Goal: Navigation & Orientation: Locate item on page

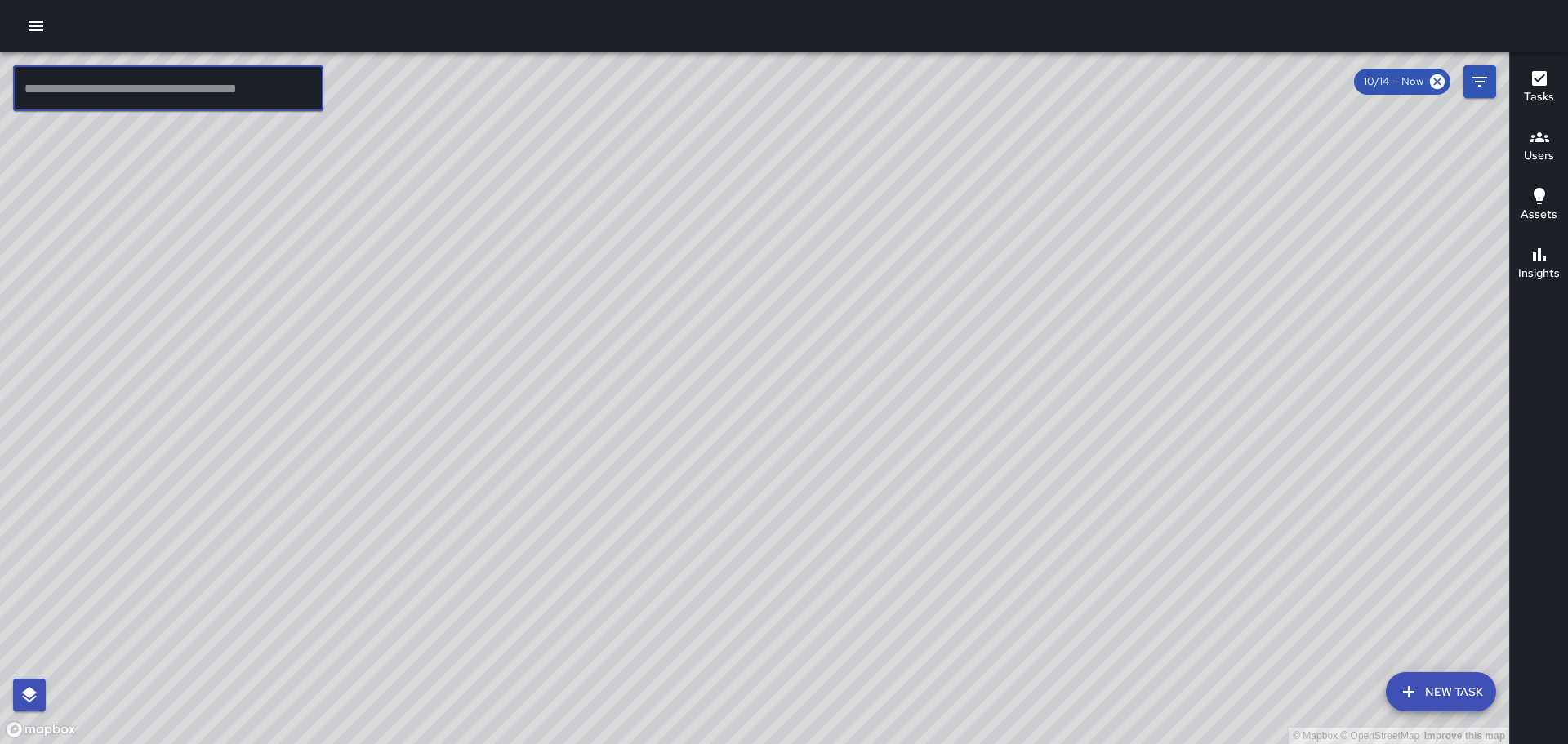
click at [271, 100] on input "text" at bounding box center [168, 88] width 310 height 46
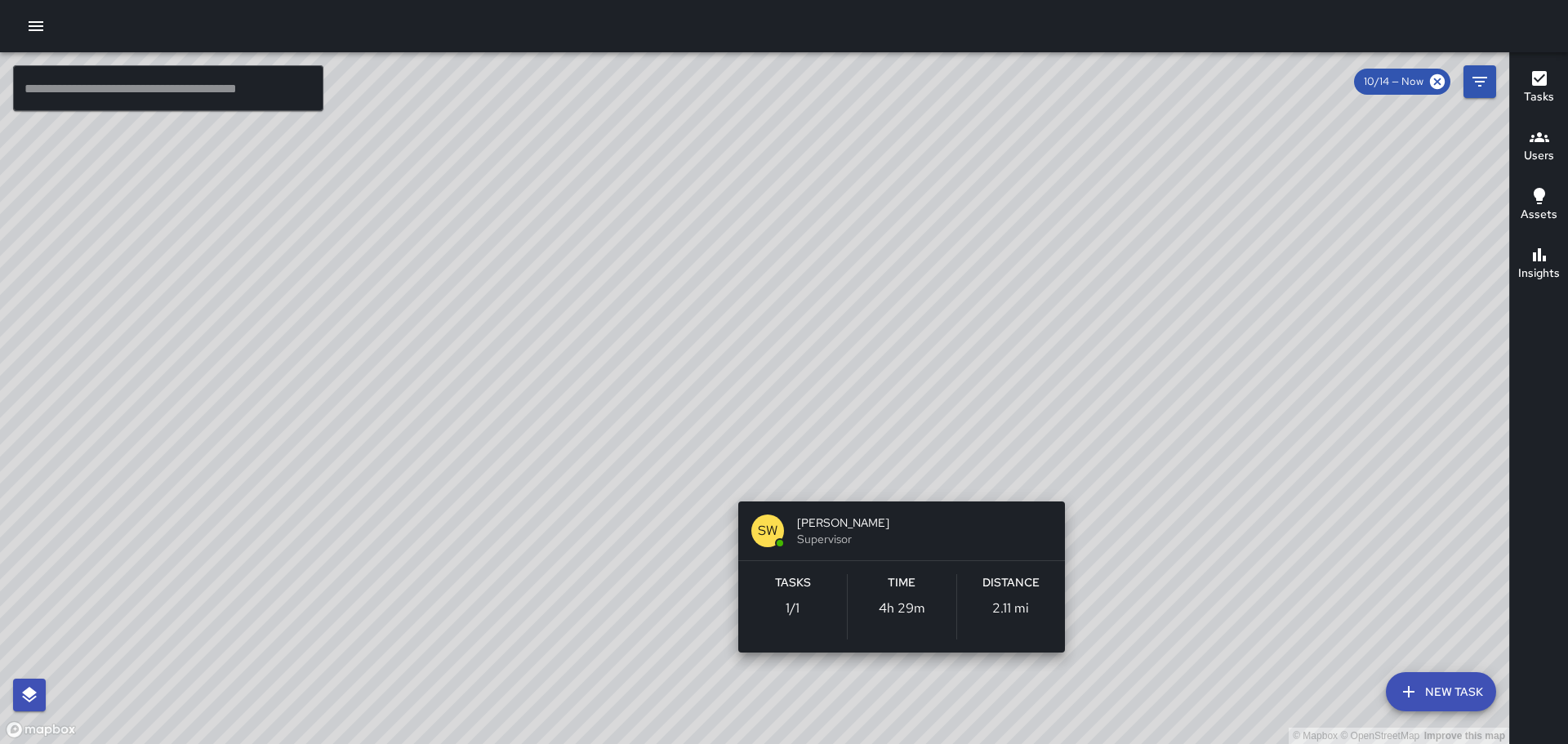
click at [887, 485] on div "© Mapbox © OpenStreetMap Improve this map SW [PERSON_NAME] Supervisor Tasks 1 /…" at bounding box center [755, 398] width 1509 height 691
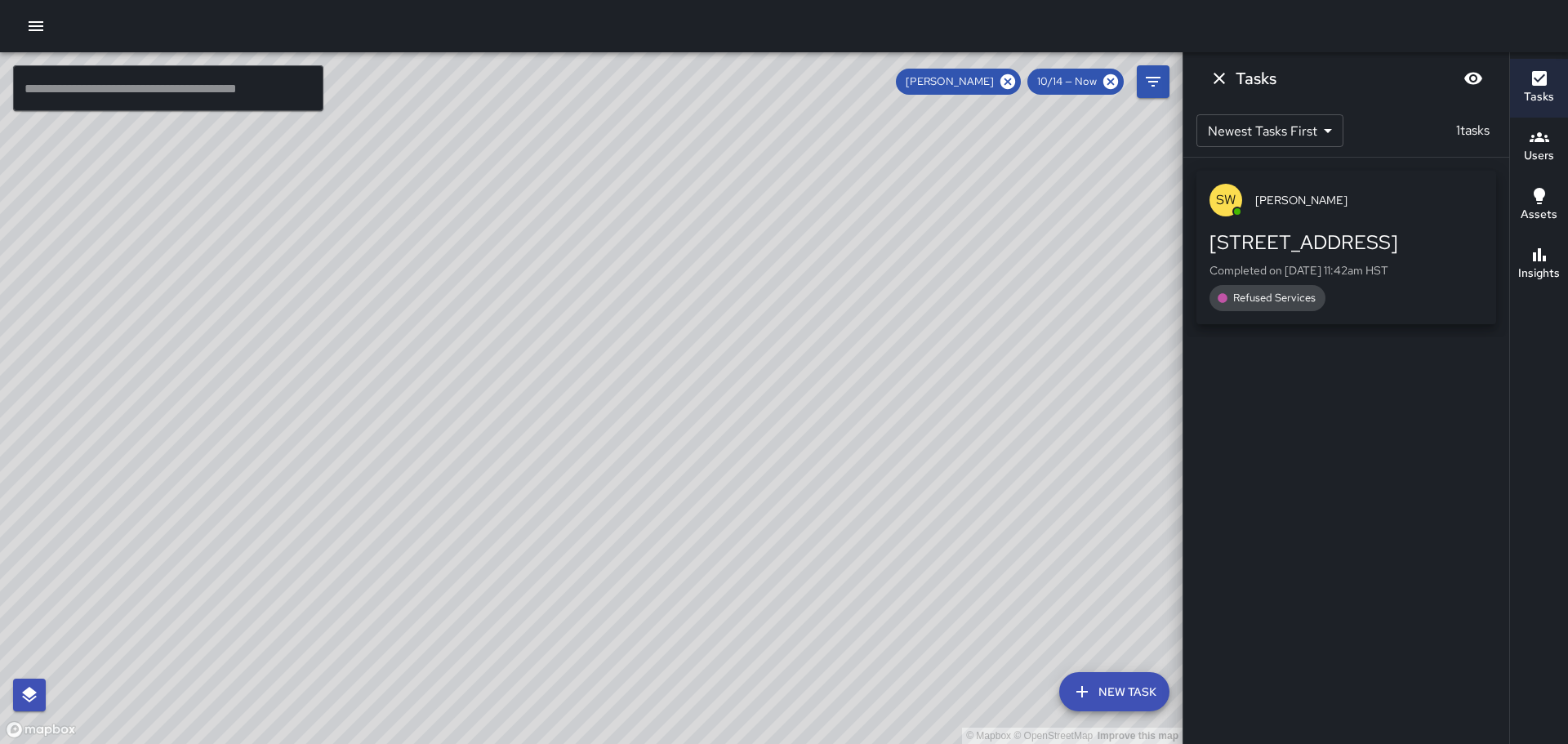
drag, startPoint x: 777, startPoint y: 483, endPoint x: 48, endPoint y: -99, distance: 932.8
click at [48, 0] on html "© Mapbox © OpenStreetMap Improve this map ​ New Task [PERSON_NAME] 10/14 — Now …" at bounding box center [784, 372] width 1568 height 744
drag, startPoint x: 575, startPoint y: 504, endPoint x: 608, endPoint y: 346, distance: 161.4
click at [608, 346] on div "© Mapbox © OpenStreetMap Improve this map" at bounding box center [591, 398] width 1183 height 691
click at [1003, 81] on icon at bounding box center [1008, 81] width 15 height 15
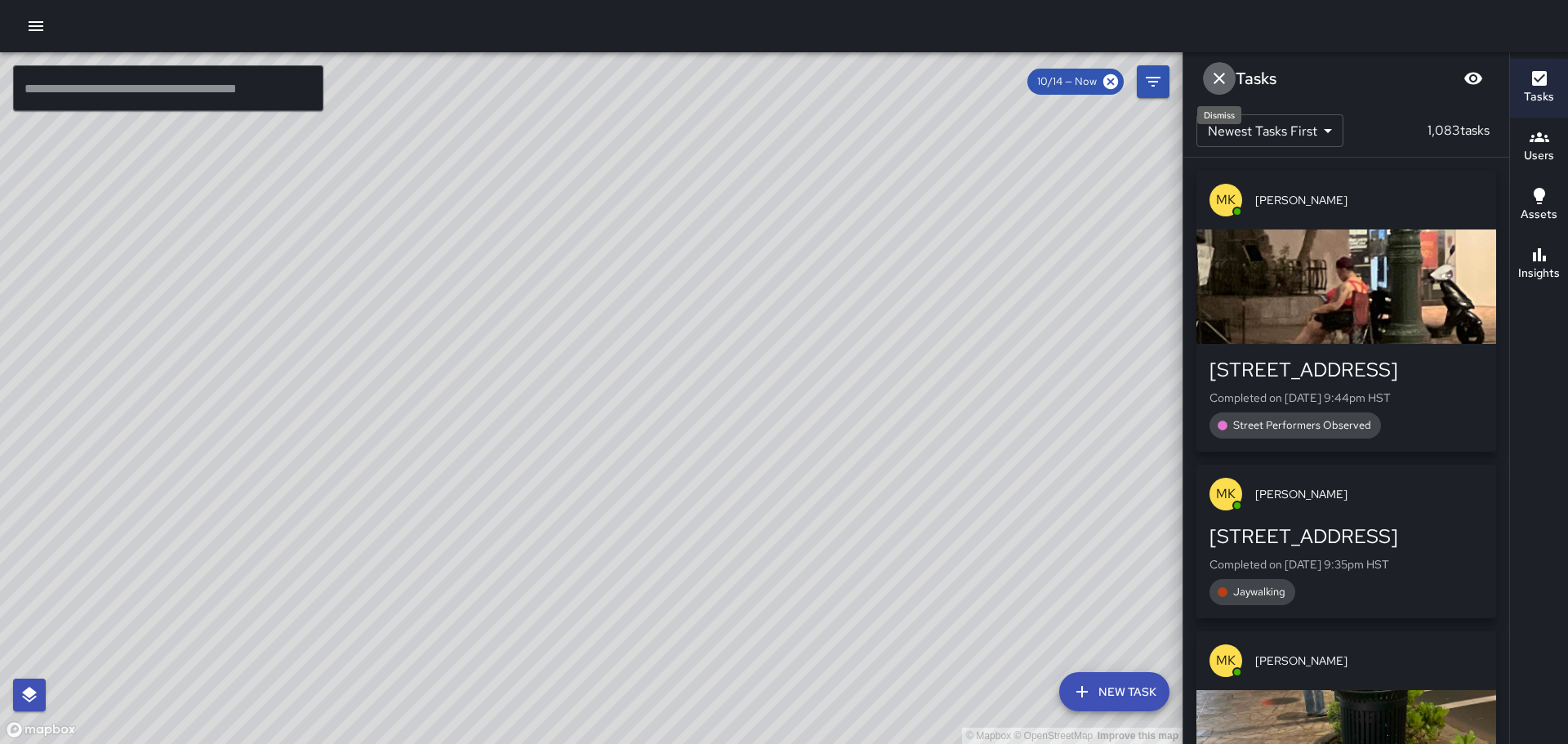
click at [1220, 74] on icon "Dismiss" at bounding box center [1220, 78] width 19 height 19
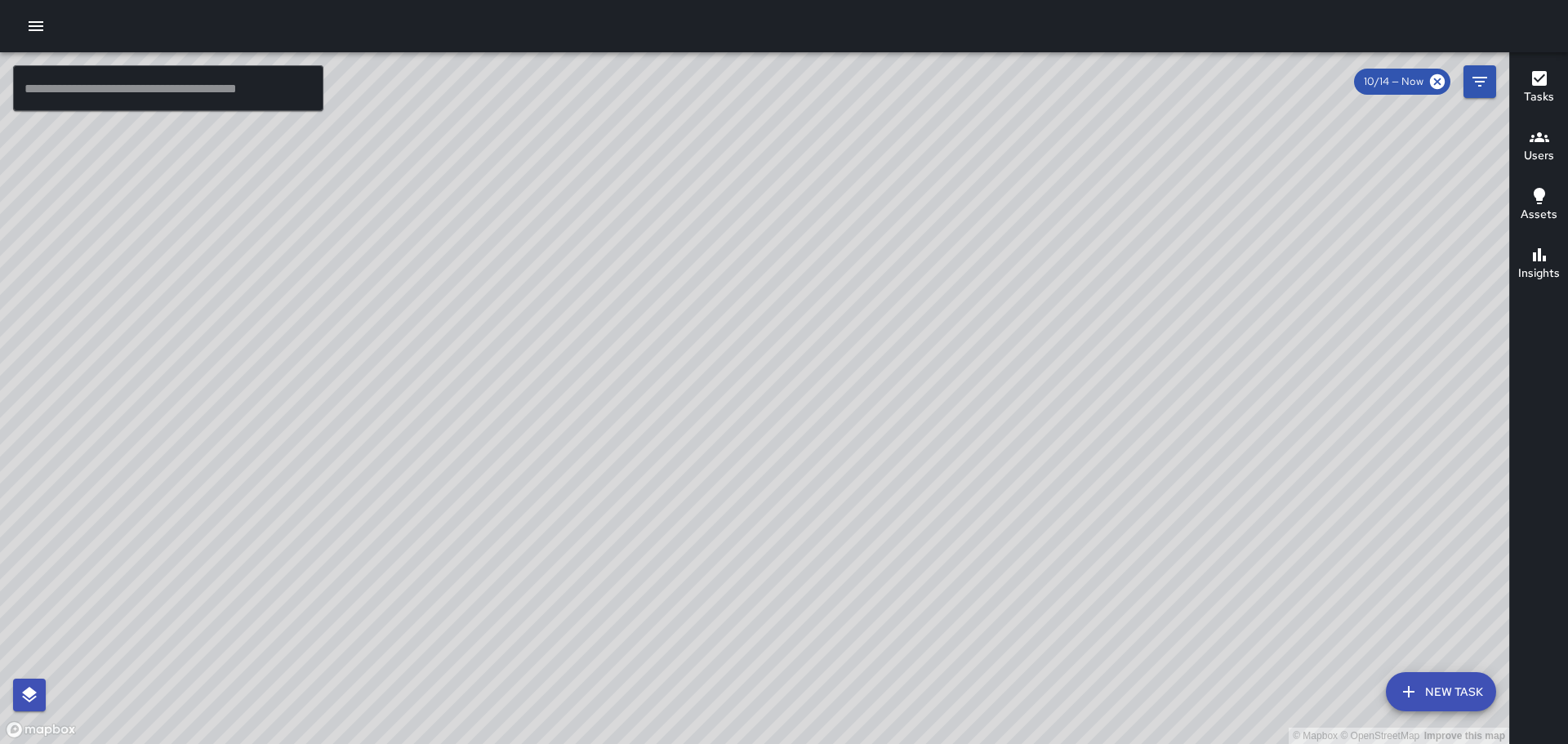
drag, startPoint x: 1113, startPoint y: 295, endPoint x: 1101, endPoint y: 333, distance: 39.8
click at [1101, 358] on div "© Mapbox © OpenStreetMap Improve this map" at bounding box center [755, 398] width 1509 height 691
drag, startPoint x: 1079, startPoint y: 274, endPoint x: 1080, endPoint y: 356, distance: 82.0
click at [1080, 356] on div "© Mapbox © OpenStreetMap Improve this map" at bounding box center [755, 398] width 1509 height 691
drag, startPoint x: 661, startPoint y: 372, endPoint x: 879, endPoint y: 426, distance: 224.6
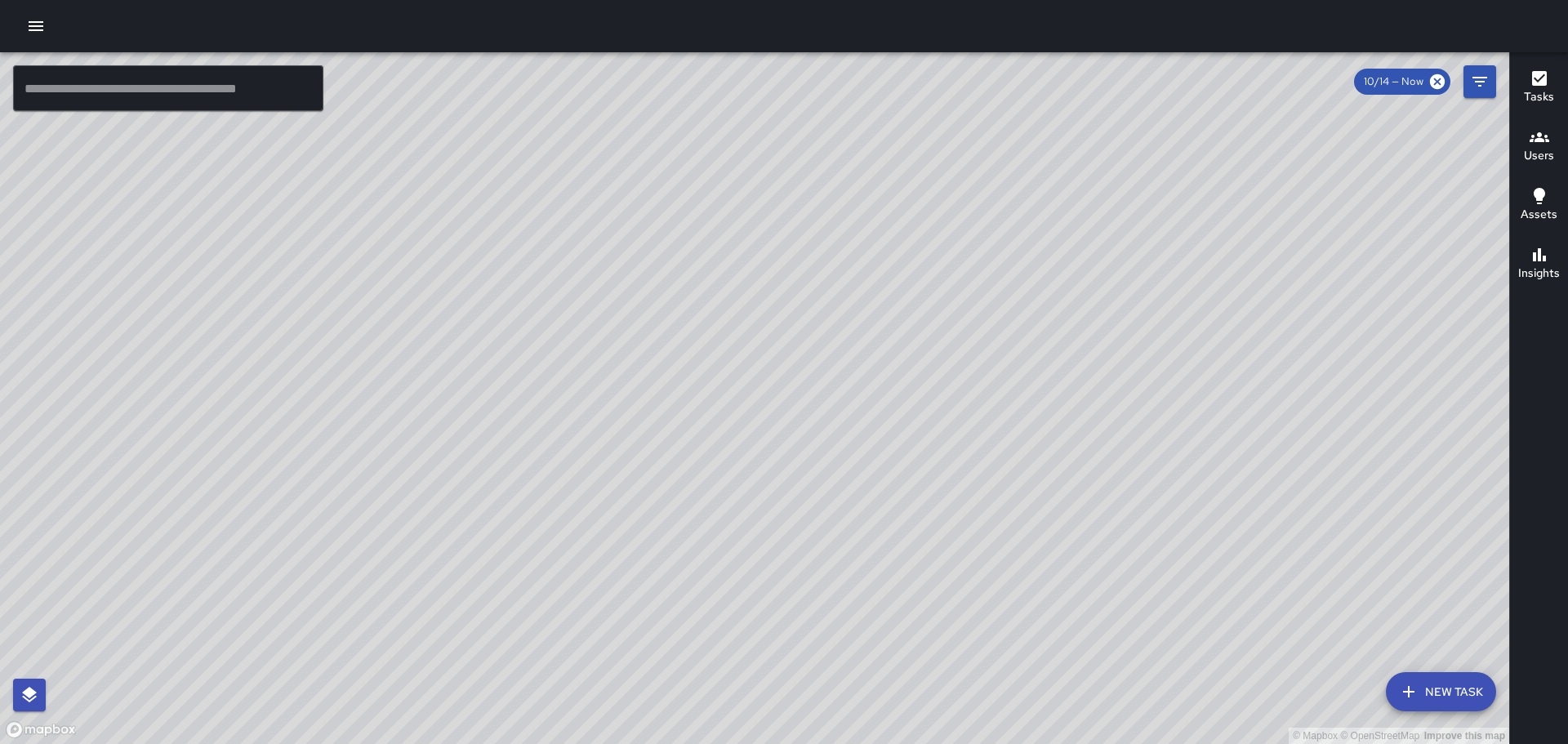
click at [753, 480] on div "© Mapbox © OpenStreetMap Improve this map" at bounding box center [755, 398] width 1509 height 691
drag, startPoint x: 461, startPoint y: 349, endPoint x: 777, endPoint y: 528, distance: 363.2
click at [776, 529] on div "© Mapbox © OpenStreetMap Improve this map" at bounding box center [755, 398] width 1509 height 691
drag, startPoint x: 461, startPoint y: 410, endPoint x: 850, endPoint y: 501, distance: 399.5
click at [850, 501] on div "© Mapbox © OpenStreetMap Improve this map" at bounding box center [755, 398] width 1509 height 691
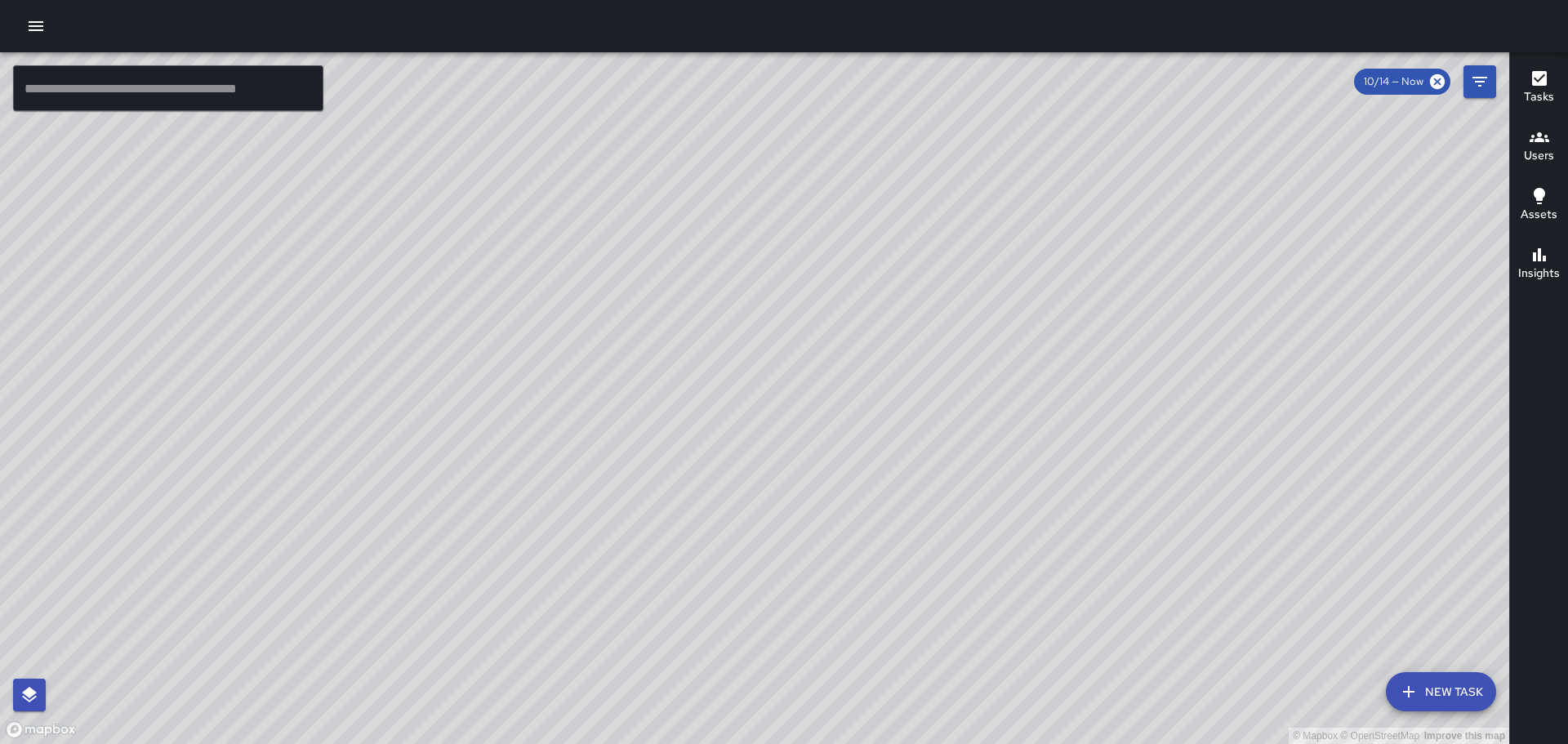
drag, startPoint x: 541, startPoint y: 383, endPoint x: 897, endPoint y: 467, distance: 365.8
click at [897, 467] on div "© Mapbox © OpenStreetMap Improve this map" at bounding box center [755, 398] width 1509 height 691
drag, startPoint x: 1284, startPoint y: 418, endPoint x: 1192, endPoint y: 303, distance: 147.3
click at [1193, 305] on div "© Mapbox © OpenStreetMap Improve this map" at bounding box center [755, 398] width 1509 height 691
drag, startPoint x: 1391, startPoint y: 483, endPoint x: 1027, endPoint y: 316, distance: 400.5
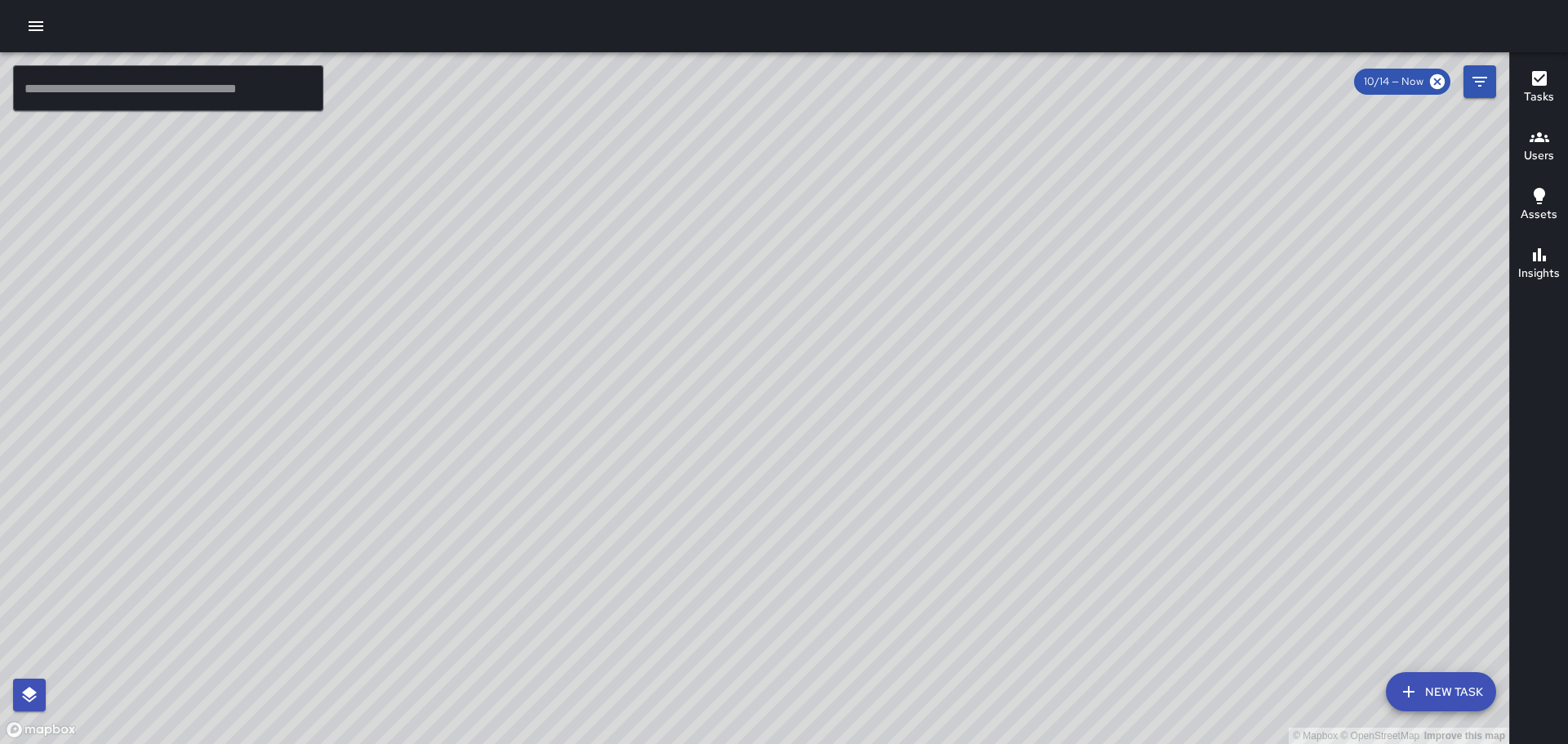
click at [1058, 333] on div "© Mapbox © OpenStreetMap Improve this map" at bounding box center [755, 398] width 1509 height 691
drag, startPoint x: 1321, startPoint y: 550, endPoint x: 1052, endPoint y: 366, distance: 325.9
click at [1114, 390] on div "© Mapbox © OpenStreetMap Improve this map" at bounding box center [755, 398] width 1509 height 691
drag, startPoint x: 1428, startPoint y: 593, endPoint x: 1304, endPoint y: 419, distance: 213.7
click at [1305, 421] on div "© Mapbox © OpenStreetMap Improve this map" at bounding box center [755, 398] width 1509 height 691
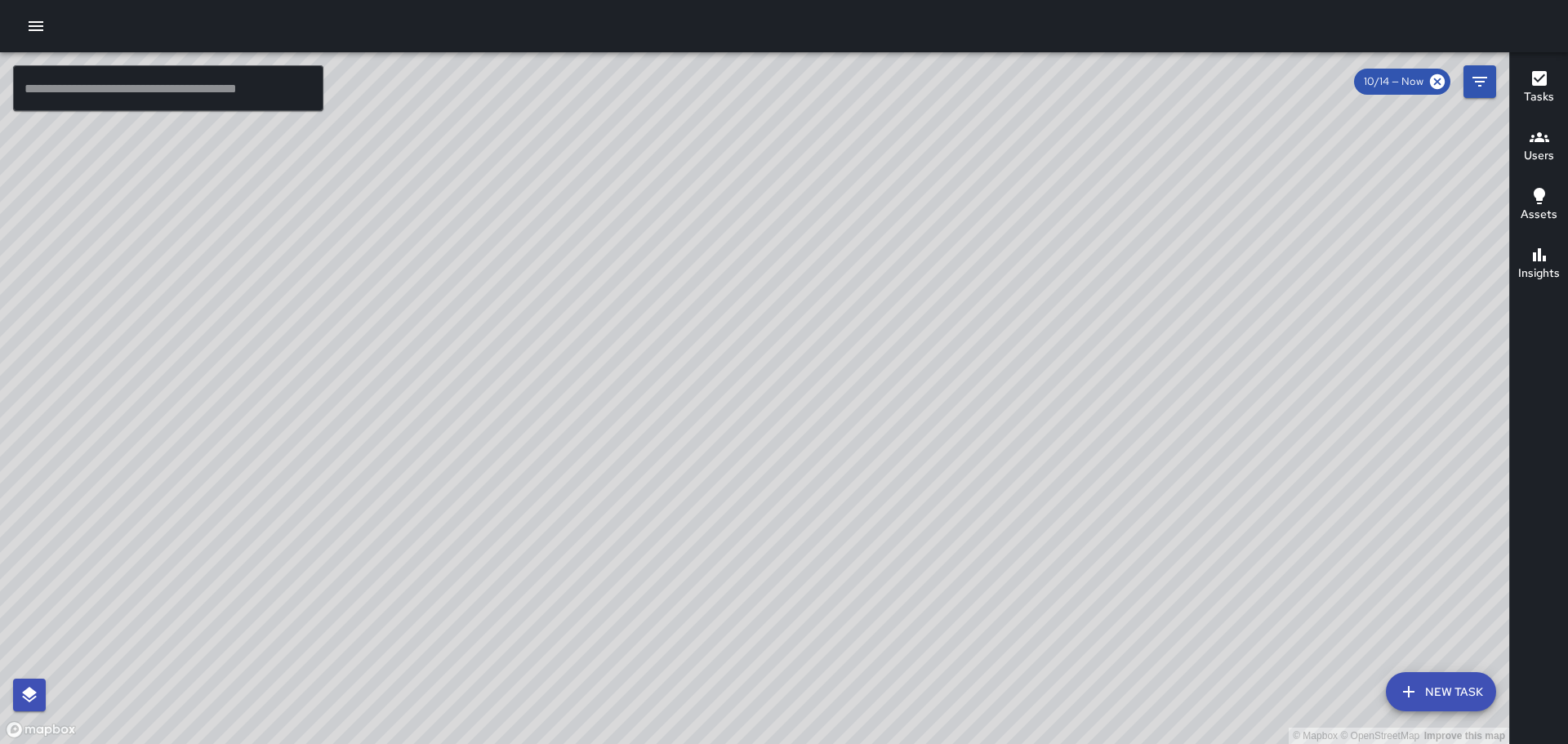
drag, startPoint x: 1304, startPoint y: 406, endPoint x: 1252, endPoint y: 346, distance: 79.4
click at [1253, 347] on div "© Mapbox © OpenStreetMap Improve this map" at bounding box center [755, 398] width 1509 height 691
drag, startPoint x: 826, startPoint y: 303, endPoint x: 791, endPoint y: 502, distance: 202.1
click at [791, 502] on div "© Mapbox © OpenStreetMap Improve this map" at bounding box center [755, 398] width 1509 height 691
drag, startPoint x: 907, startPoint y: 361, endPoint x: 912, endPoint y: 429, distance: 68.2
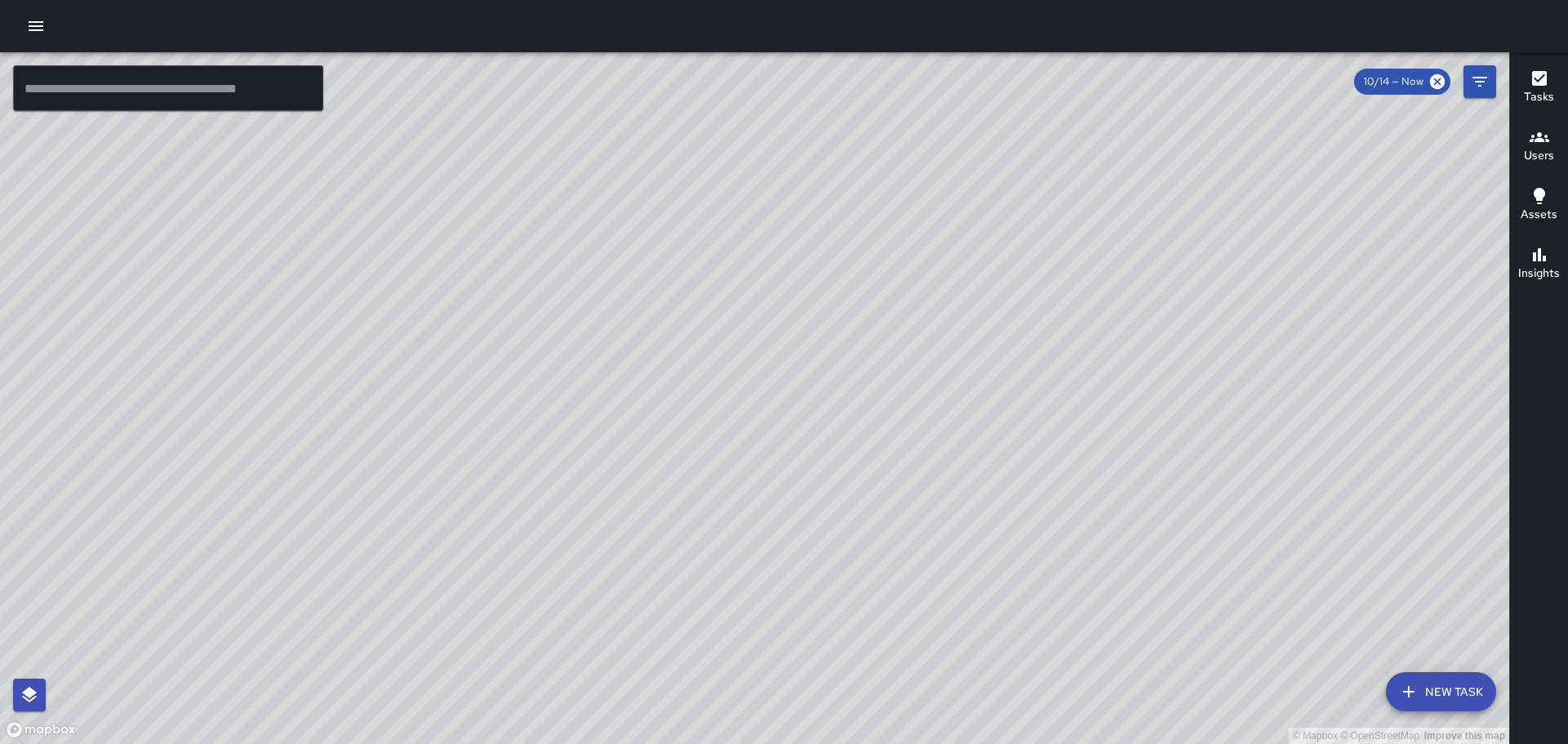
click at [913, 429] on div "© Mapbox © OpenStreetMap Improve this map" at bounding box center [755, 398] width 1509 height 691
